Goal: Check status

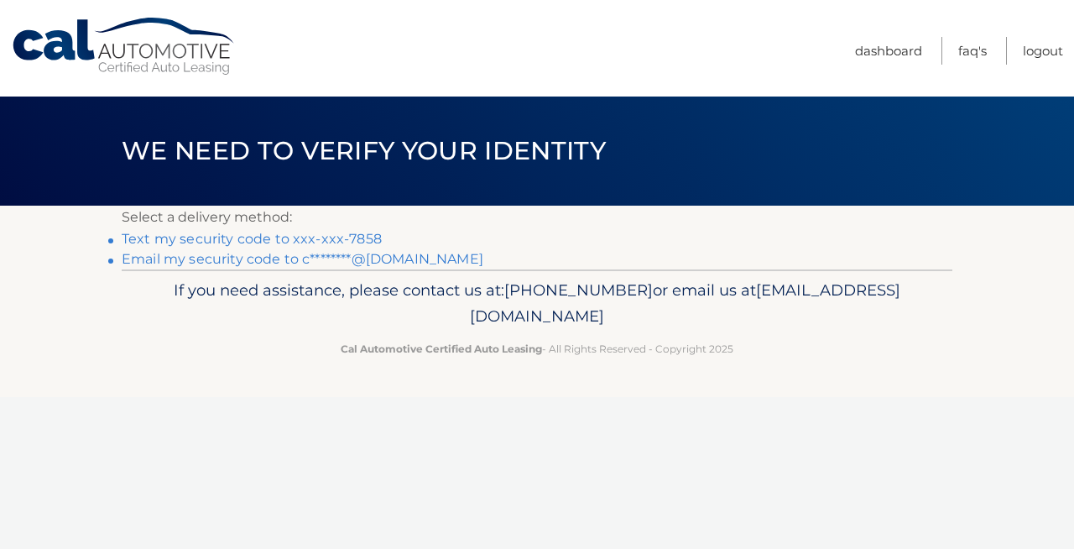
click at [341, 240] on link "Text my security code to xxx-xxx-7858" at bounding box center [252, 239] width 260 height 16
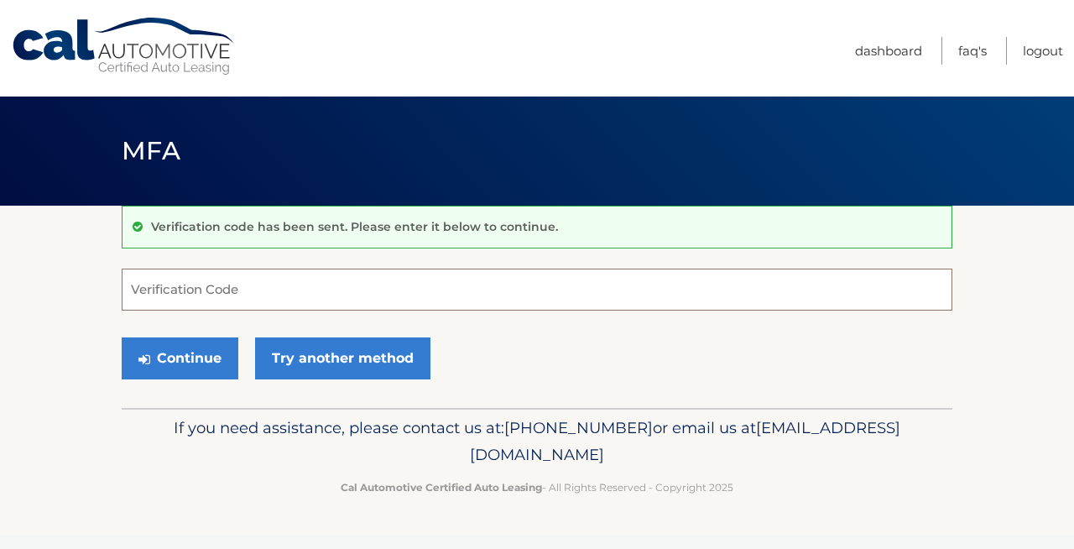
click at [280, 286] on input "Verification Code" at bounding box center [537, 290] width 831 height 42
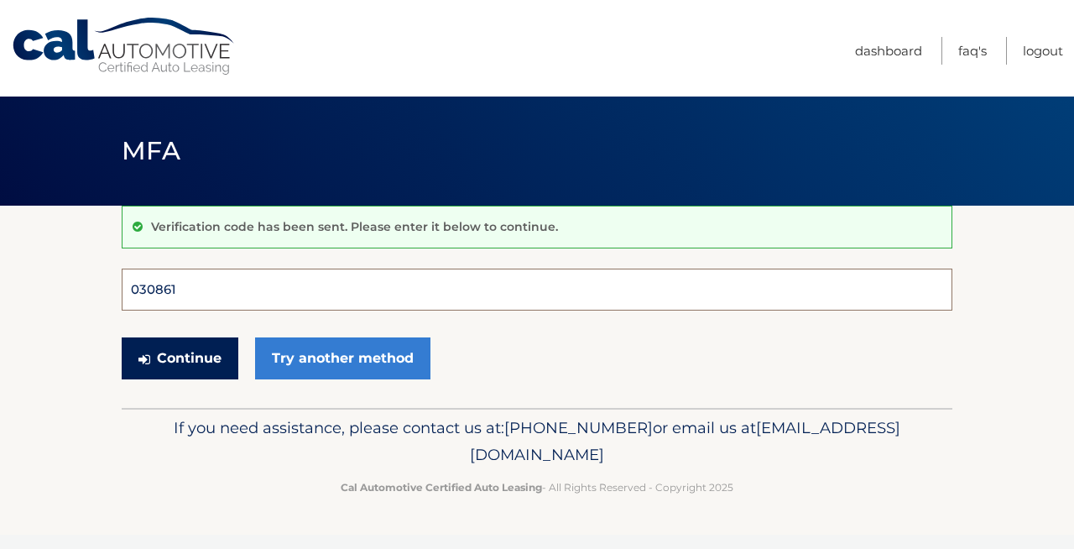
type input "030861"
click at [180, 358] on button "Continue" at bounding box center [180, 358] width 117 height 42
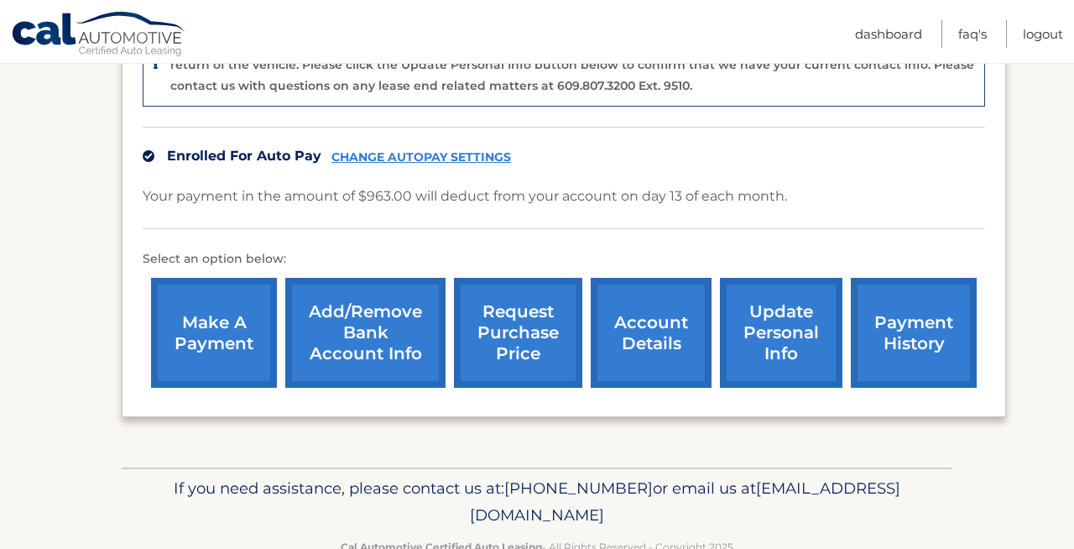
scroll to position [468, 0]
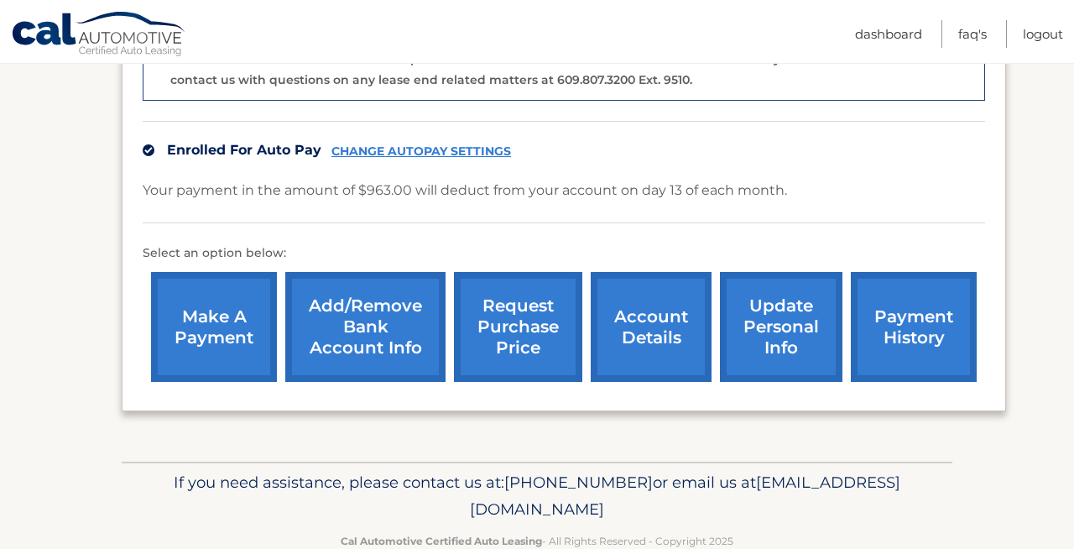
click at [887, 337] on link "payment history" at bounding box center [914, 327] width 126 height 110
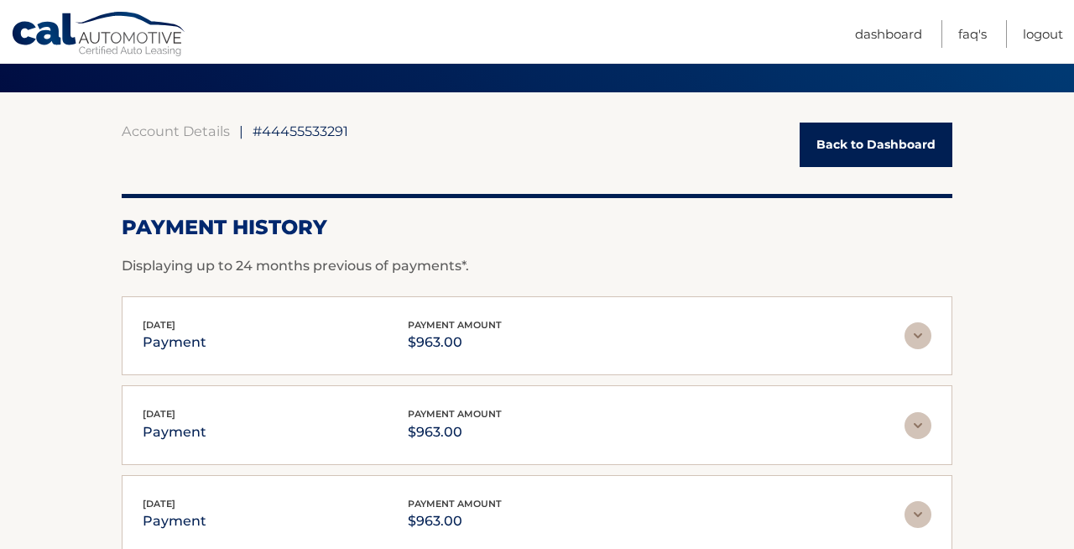
scroll to position [118, 0]
